Goal: Navigation & Orientation: Find specific page/section

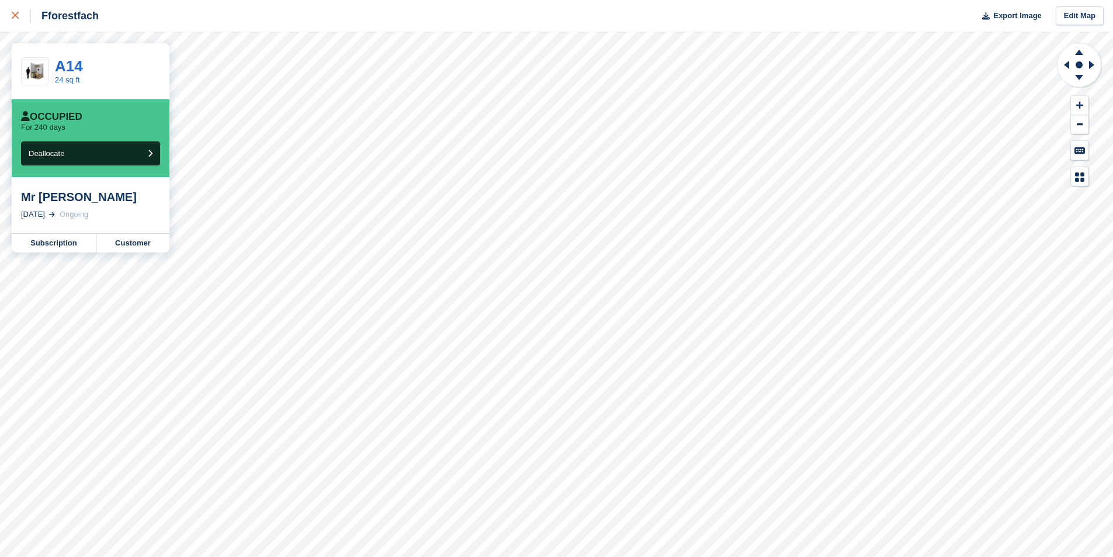
click at [11, 19] on link at bounding box center [15, 16] width 31 height 32
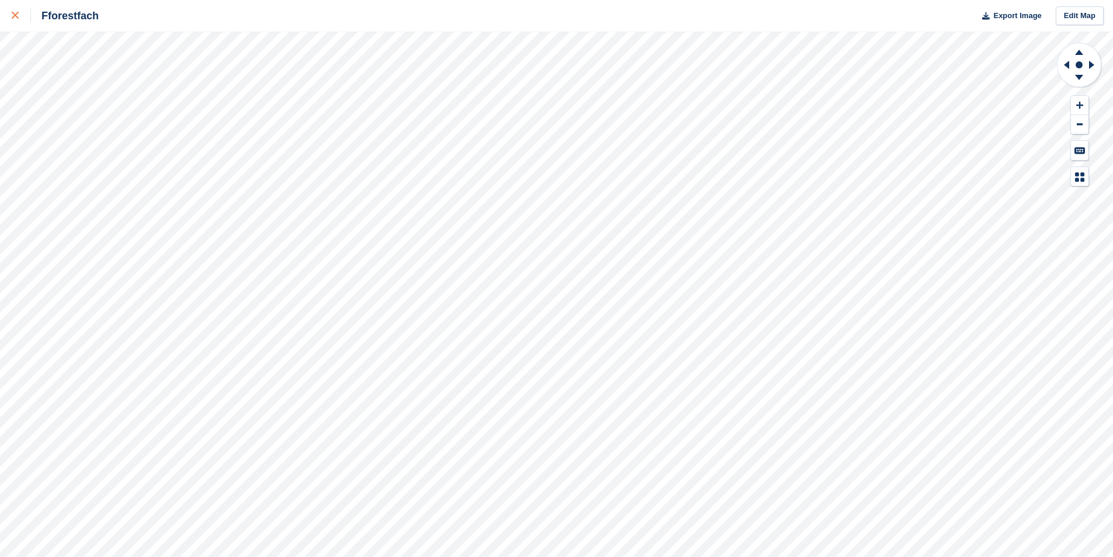
click at [10, 16] on link at bounding box center [15, 16] width 31 height 32
